Goal: Task Accomplishment & Management: Manage account settings

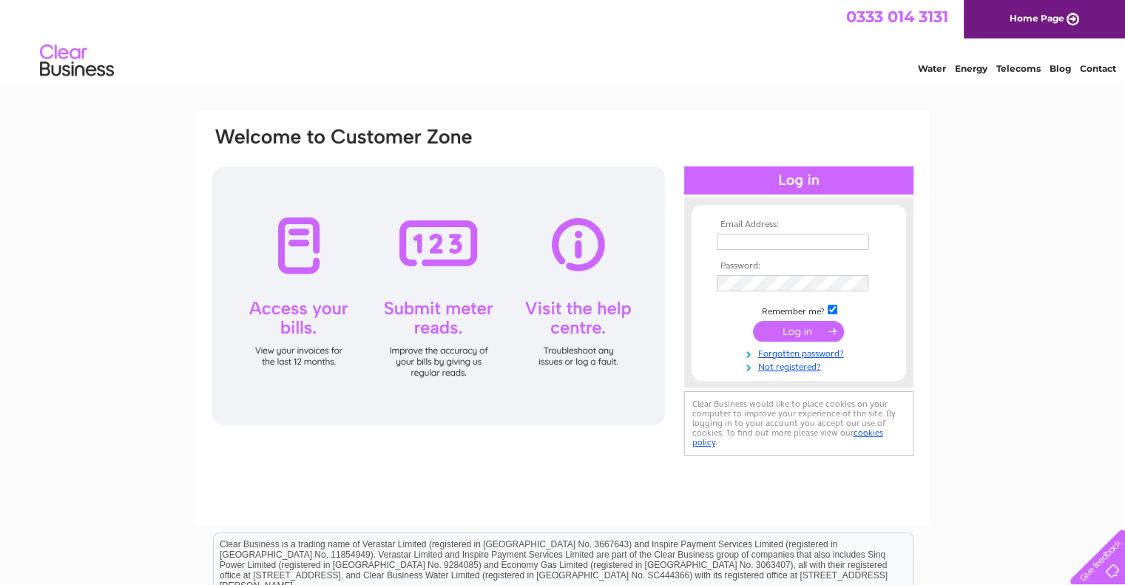
type input "abarry@thorpemolloy.com"
click at [803, 334] on input "submit" at bounding box center [798, 331] width 91 height 21
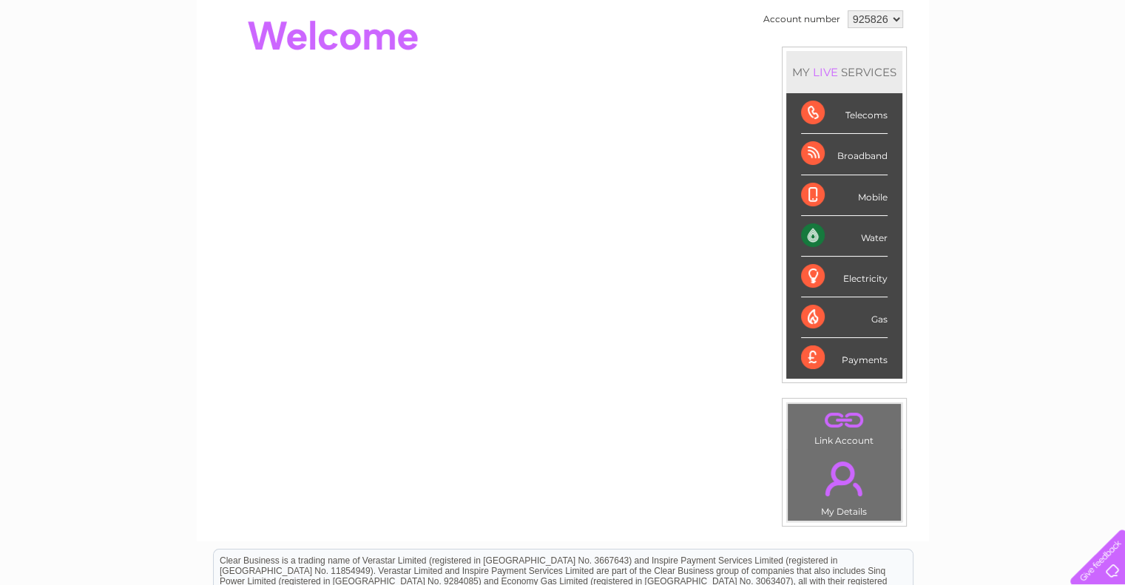
scroll to position [296, 0]
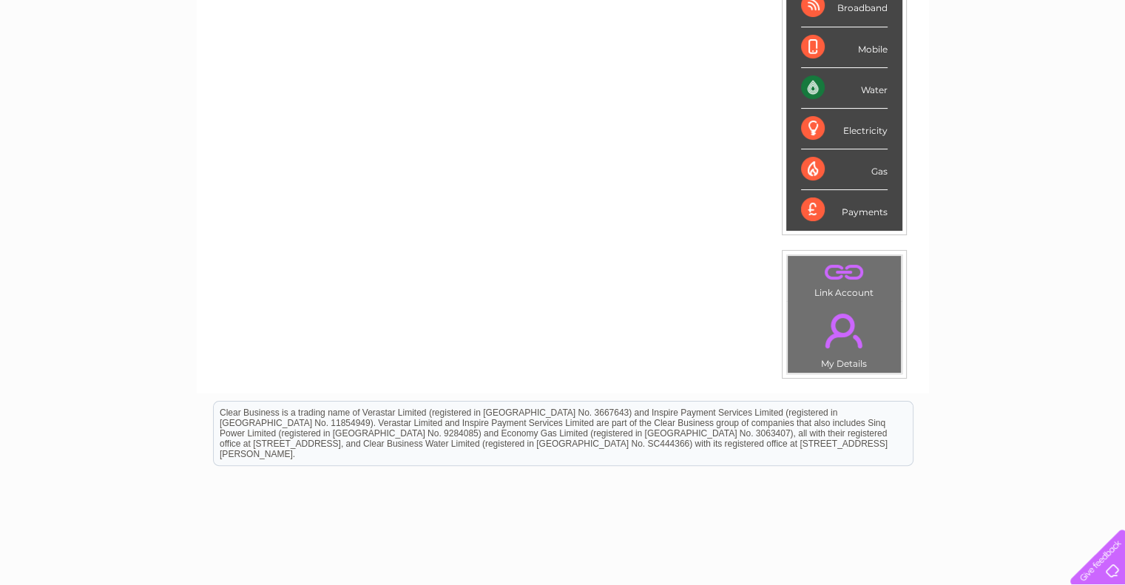
click at [516, 365] on div "Account number 925826 945722 MY LIVE SERVICES Telecoms Broadband Mobile Water E…" at bounding box center [563, 119] width 732 height 550
click at [417, 217] on div "Account number 925826 945722 MY LIVE SERVICES Telecoms Broadband Mobile Water E…" at bounding box center [563, 75] width 704 height 432
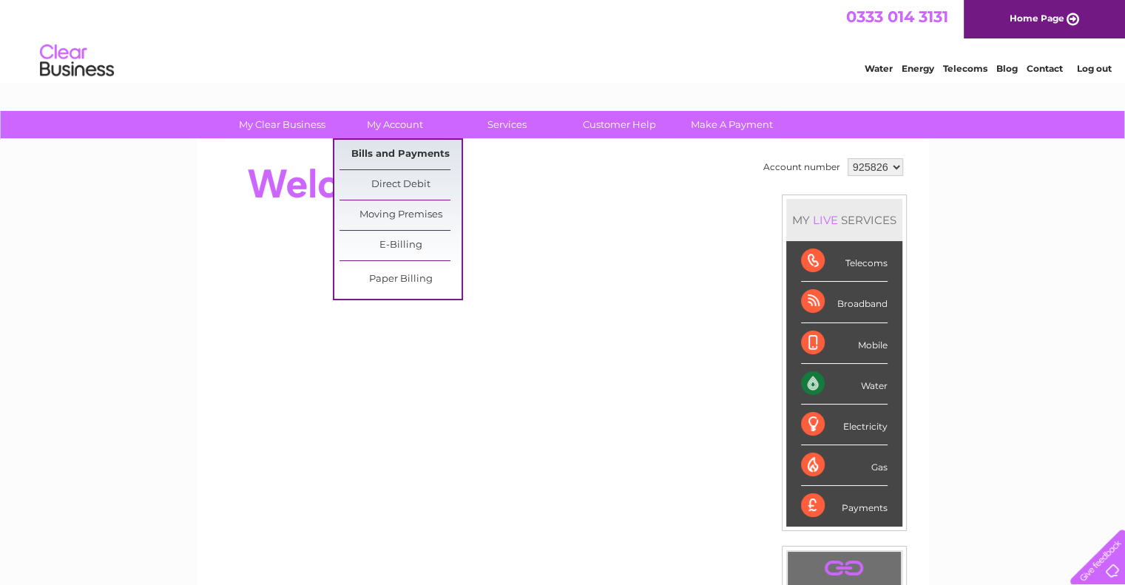
click at [389, 152] on link "Bills and Payments" at bounding box center [401, 155] width 122 height 30
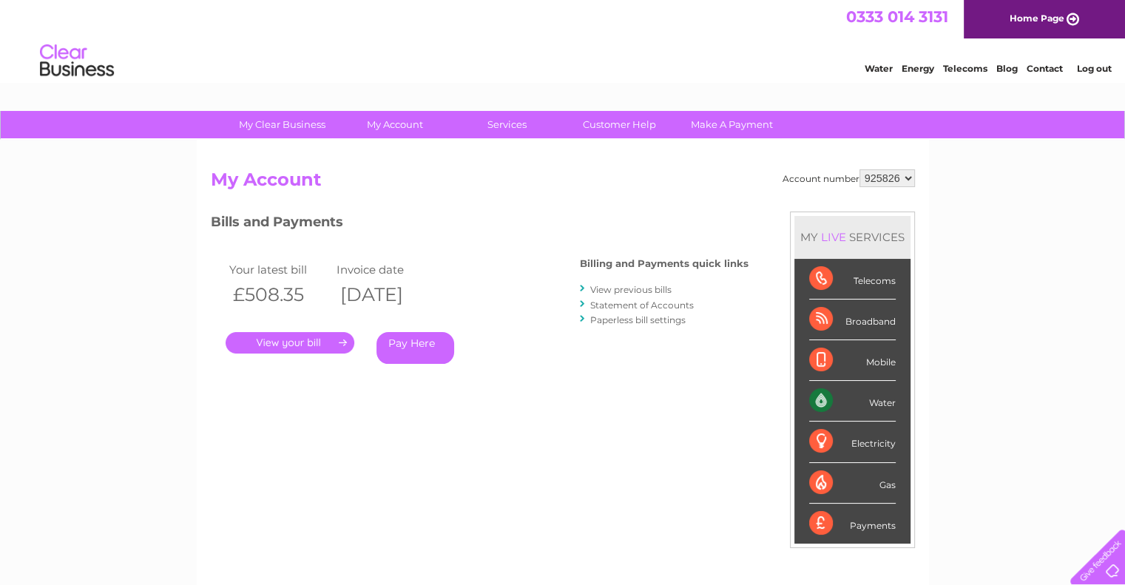
click at [283, 345] on link "." at bounding box center [290, 342] width 129 height 21
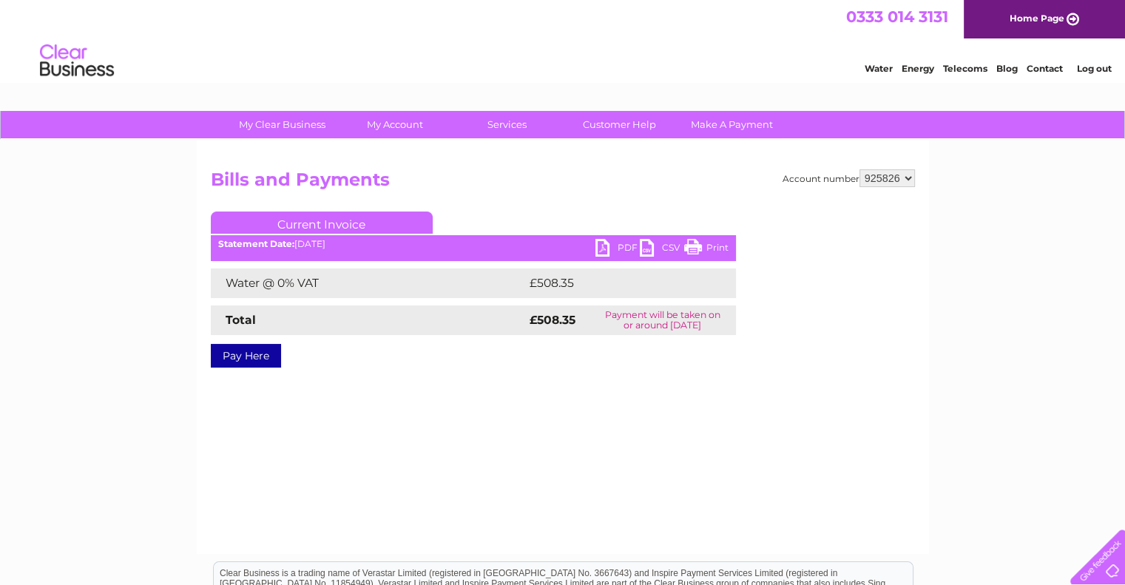
click at [613, 250] on link "PDF" at bounding box center [618, 249] width 44 height 21
